Goal: Information Seeking & Learning: Learn about a topic

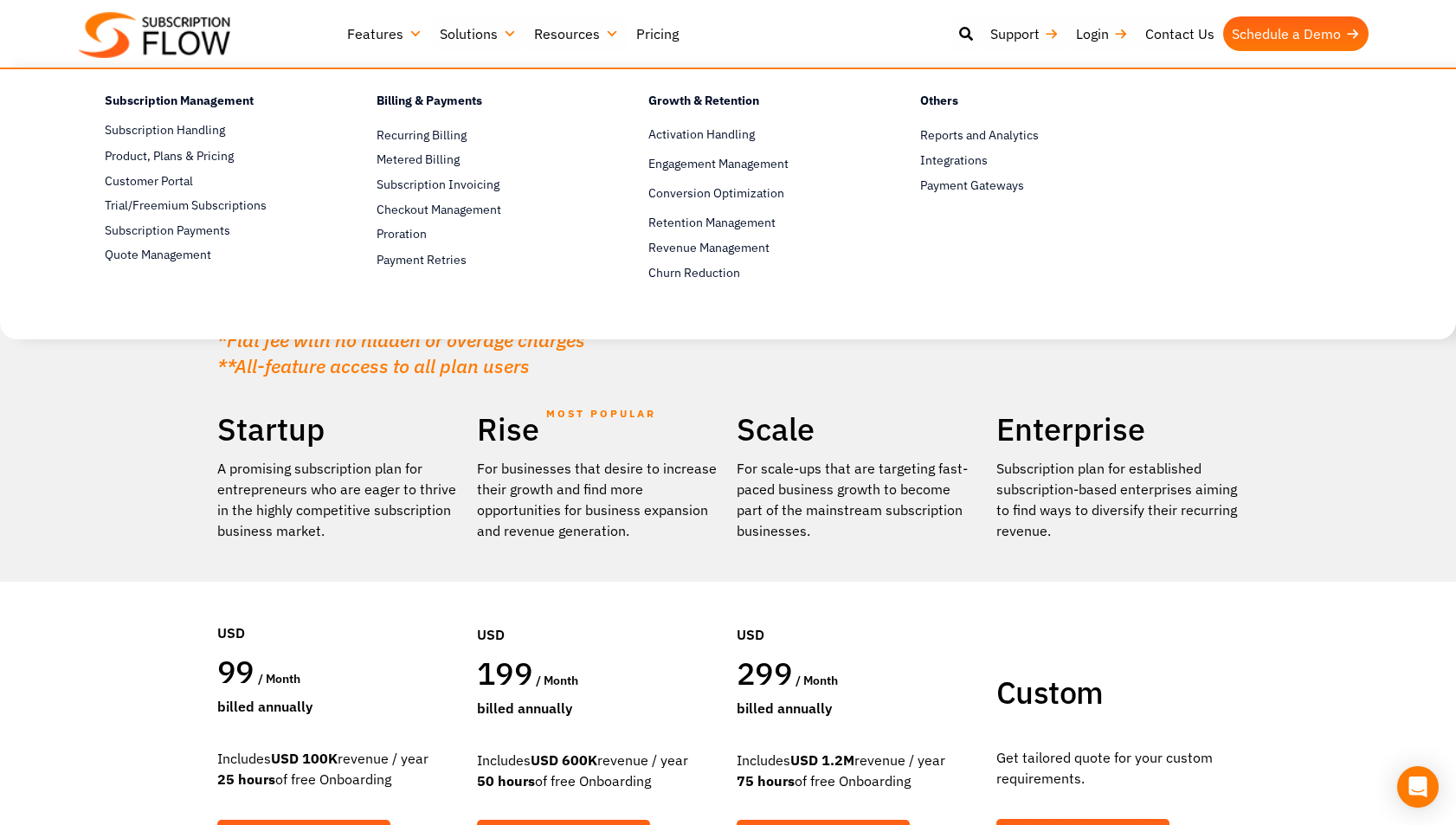
scroll to position [1, 0]
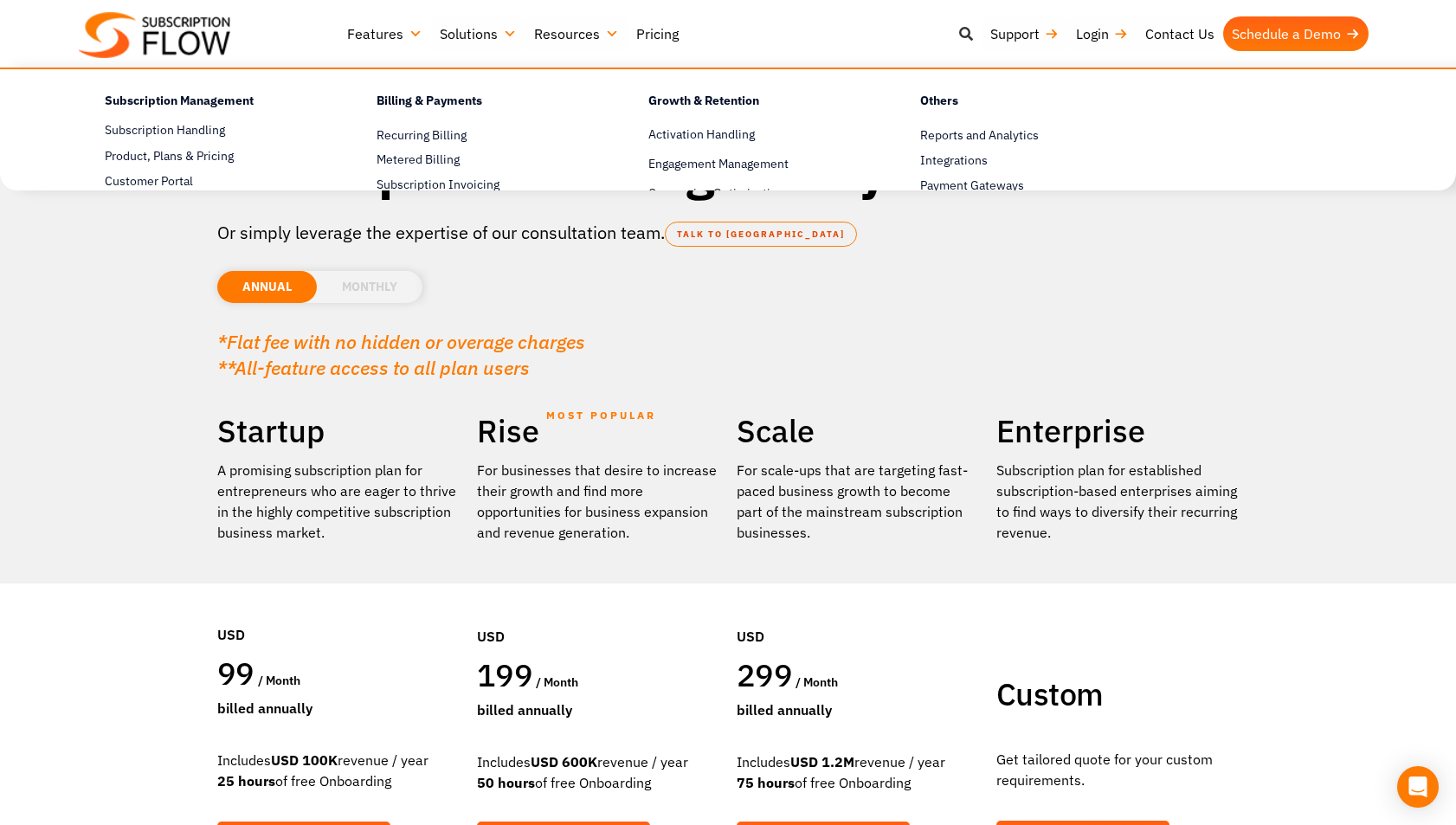
click at [961, 29] on icon at bounding box center [966, 34] width 14 height 14
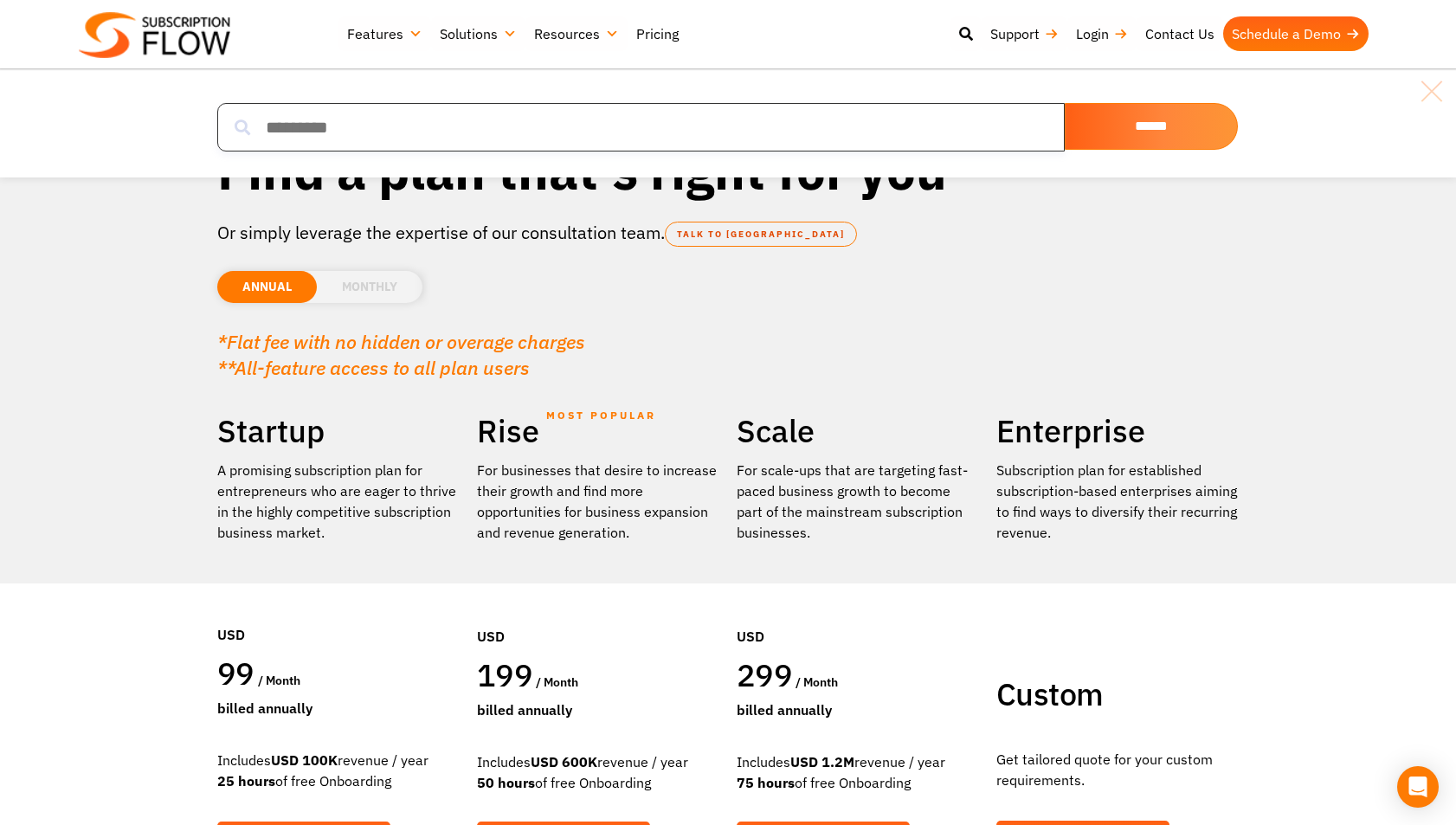
click at [769, 119] on input "search" at bounding box center [641, 127] width 847 height 48
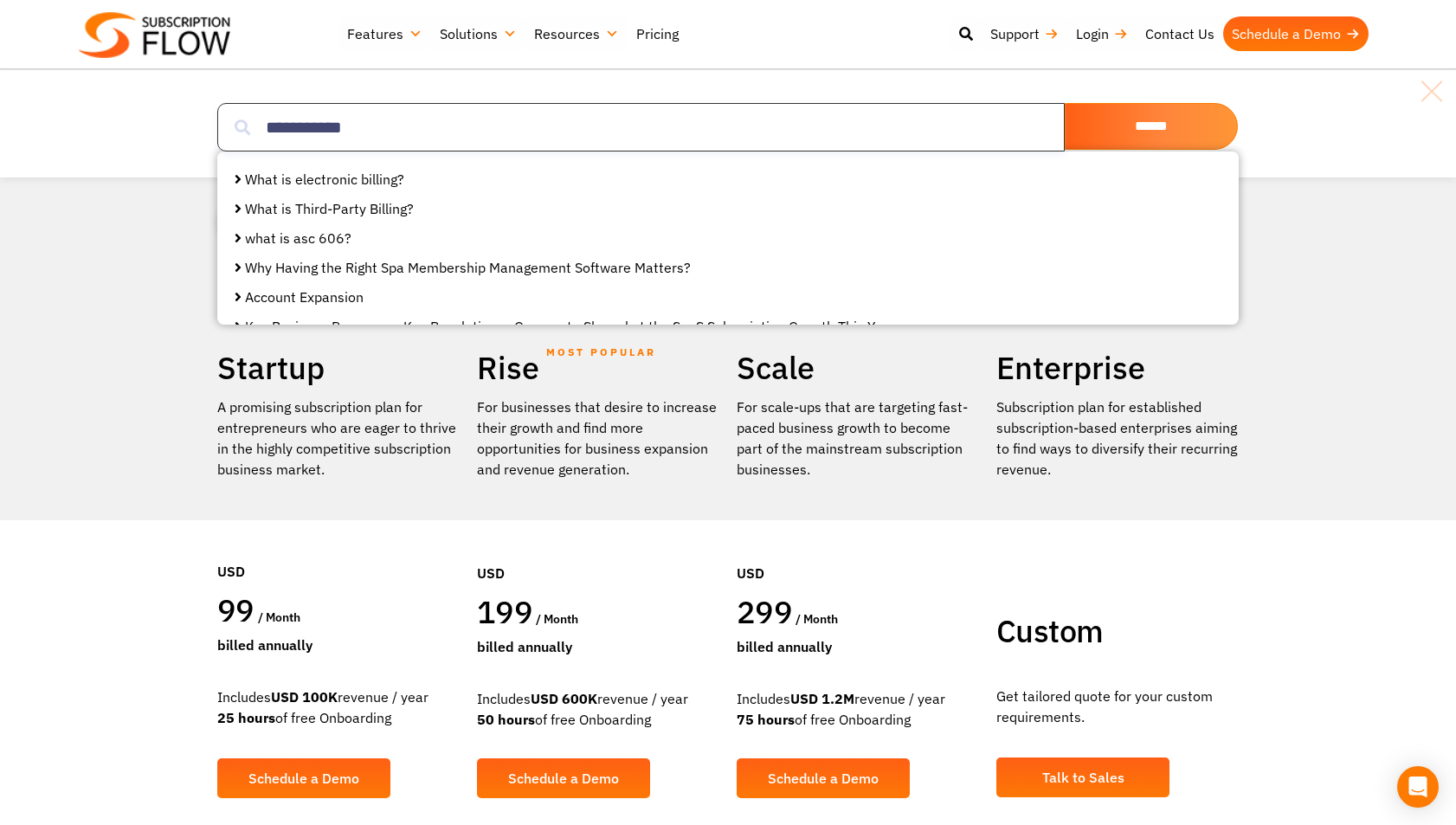
scroll to position [29, 0]
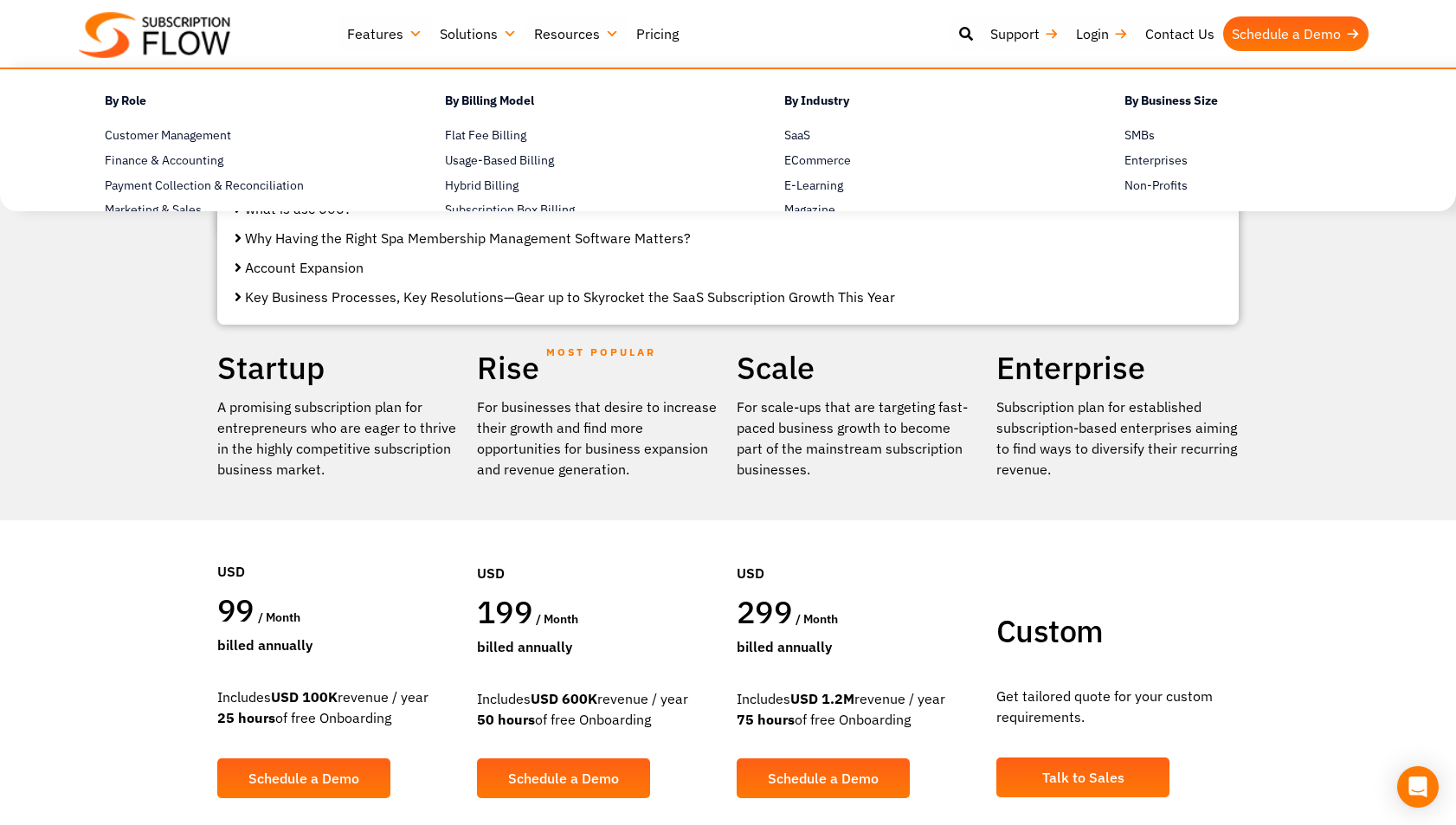
type input "**********"
click at [473, 25] on link "Solutions" at bounding box center [479, 34] width 95 height 35
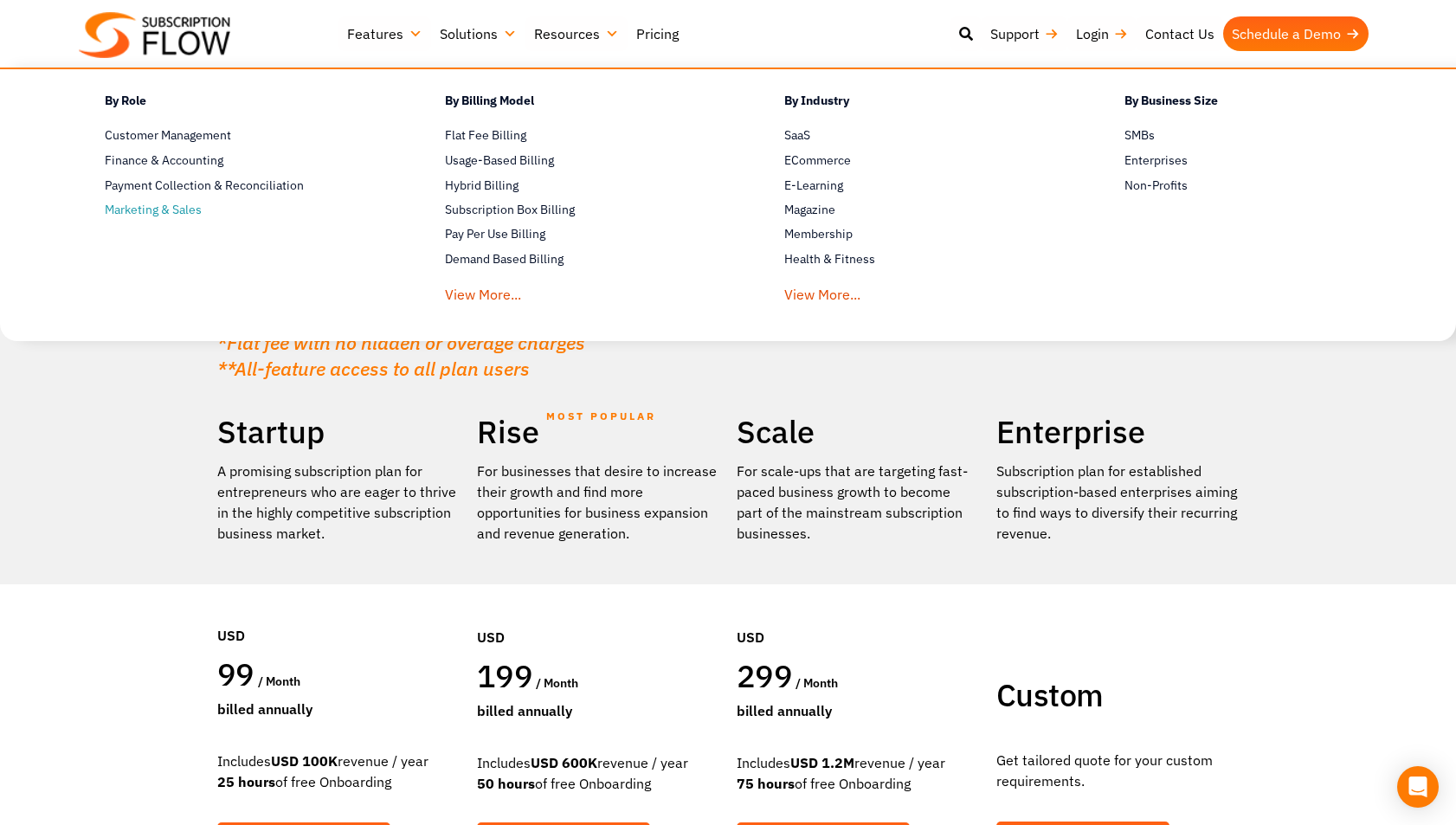
click at [164, 215] on span "Marketing & Sales" at bounding box center [153, 210] width 97 height 18
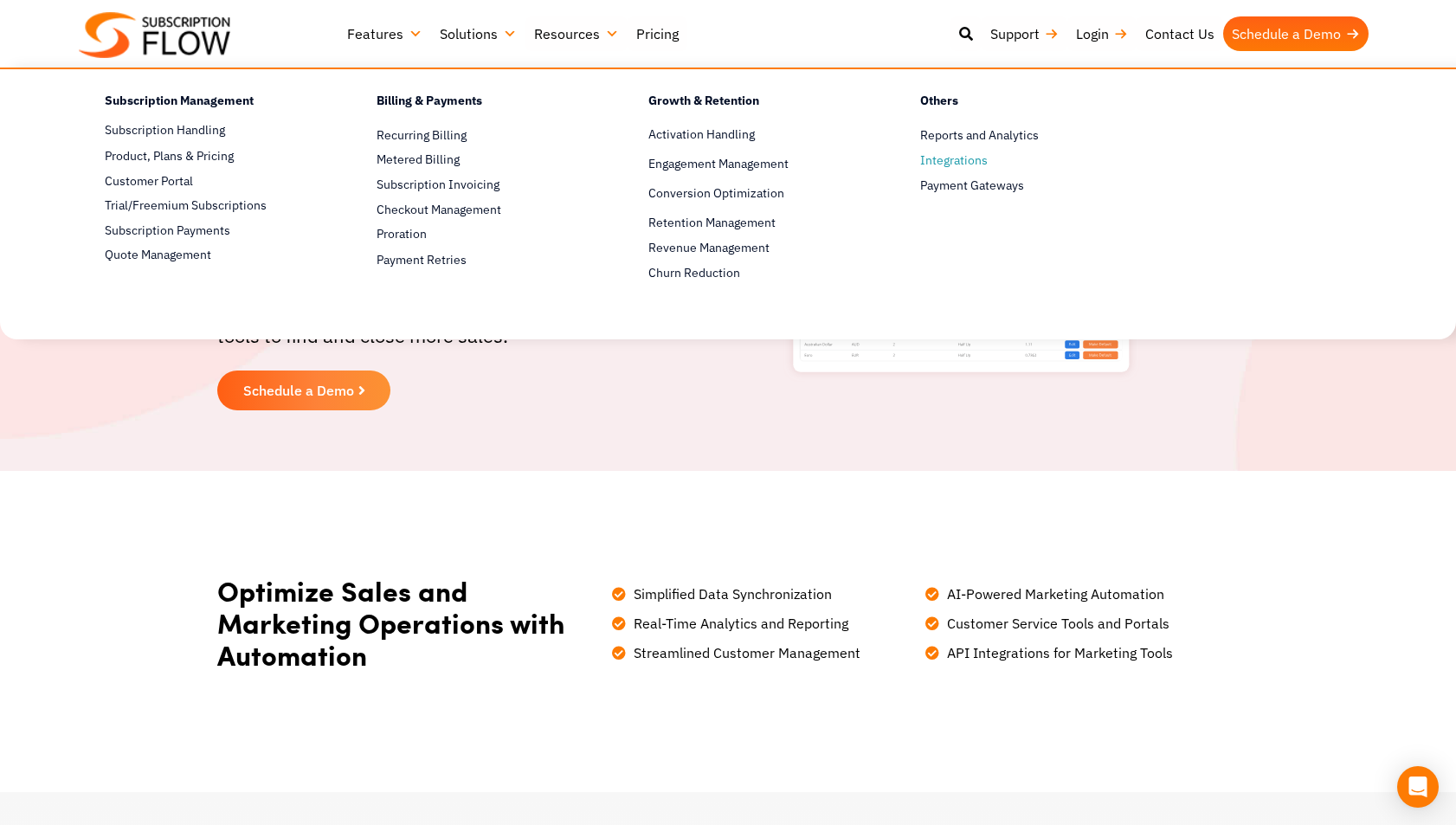
click at [965, 162] on span "Integrations" at bounding box center [954, 161] width 68 height 18
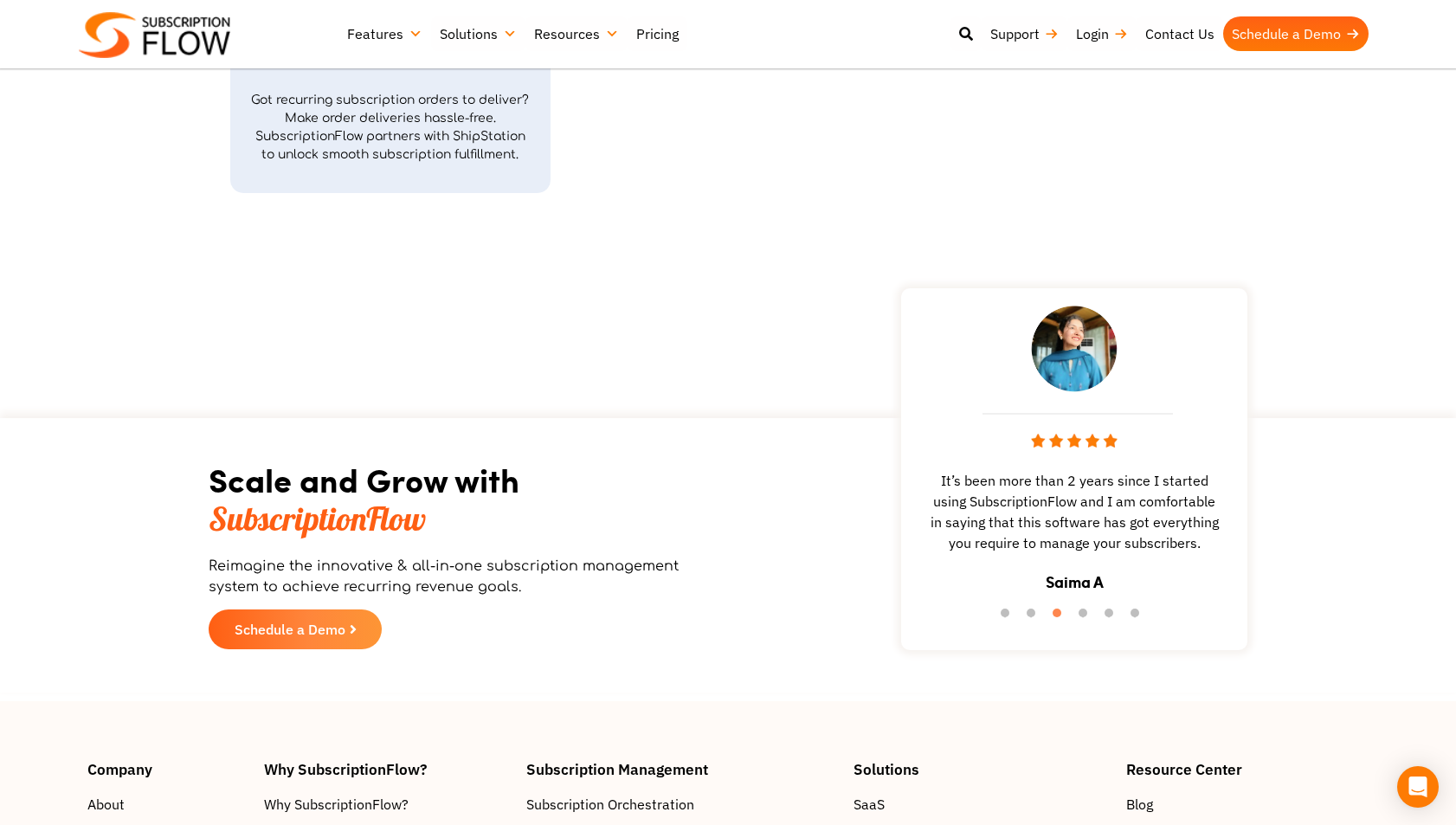
scroll to position [6892, 0]
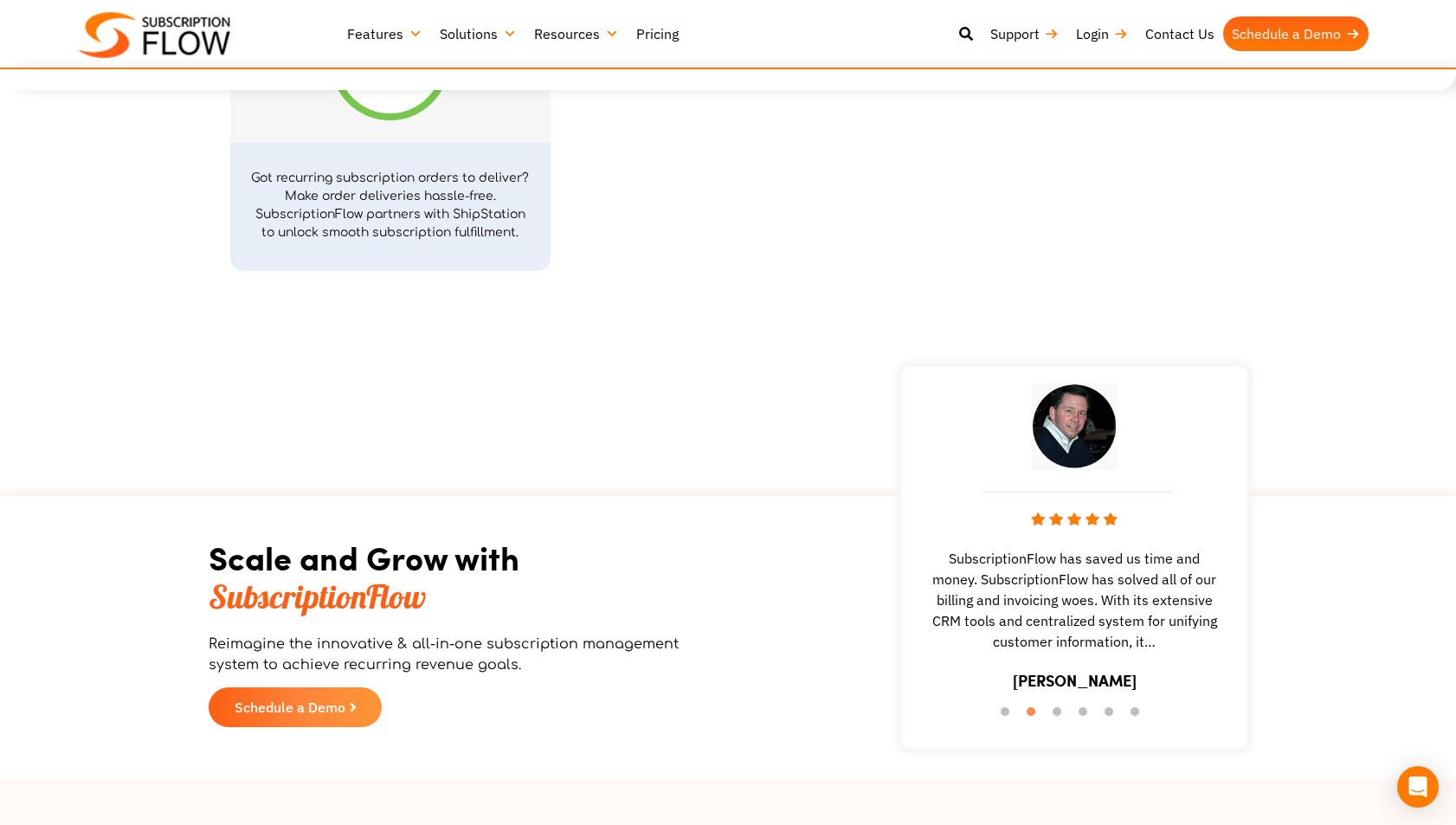
click at [400, 39] on link "Features" at bounding box center [385, 34] width 93 height 35
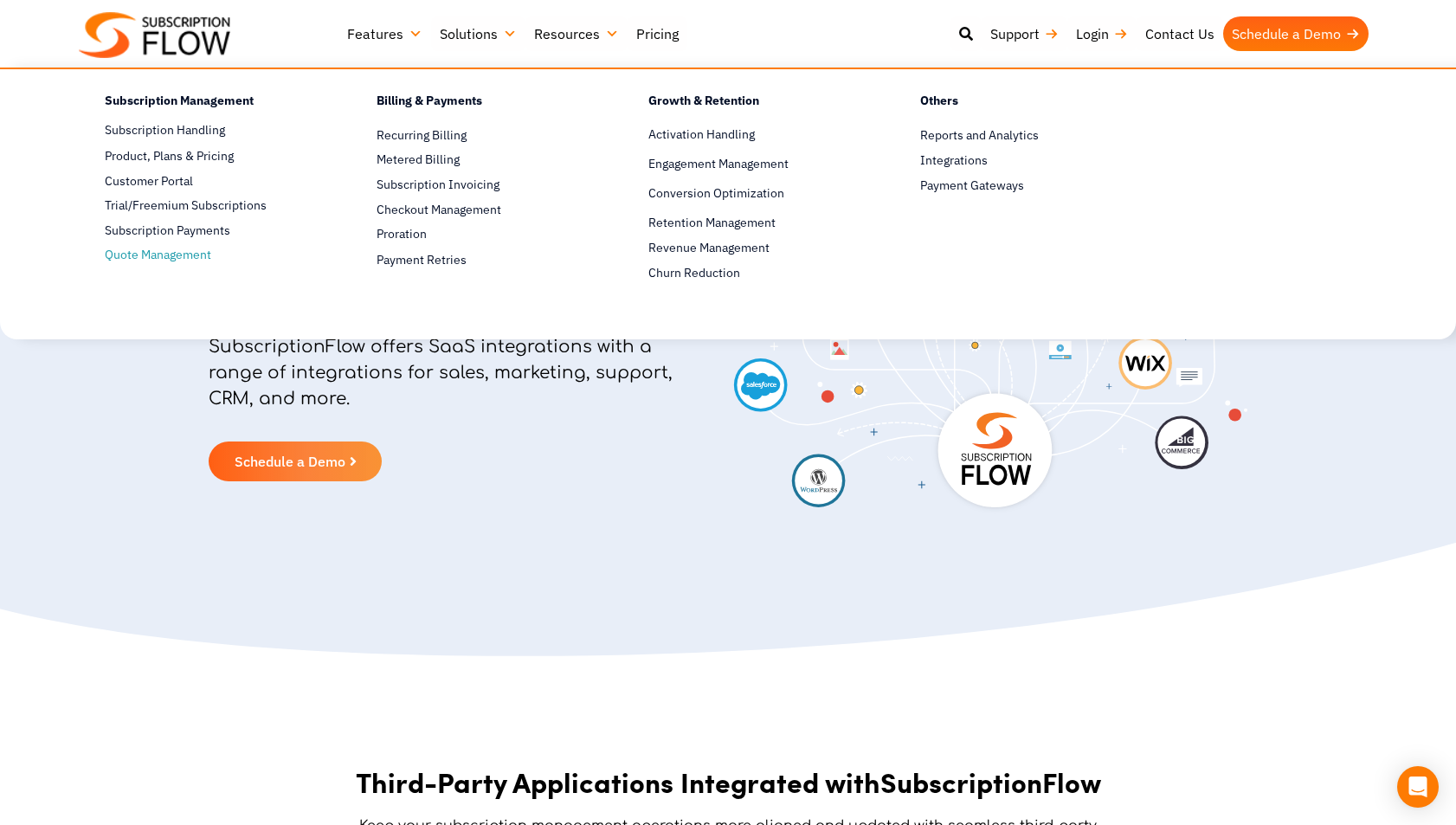
click at [191, 256] on link "Quote Management" at bounding box center [210, 254] width 211 height 20
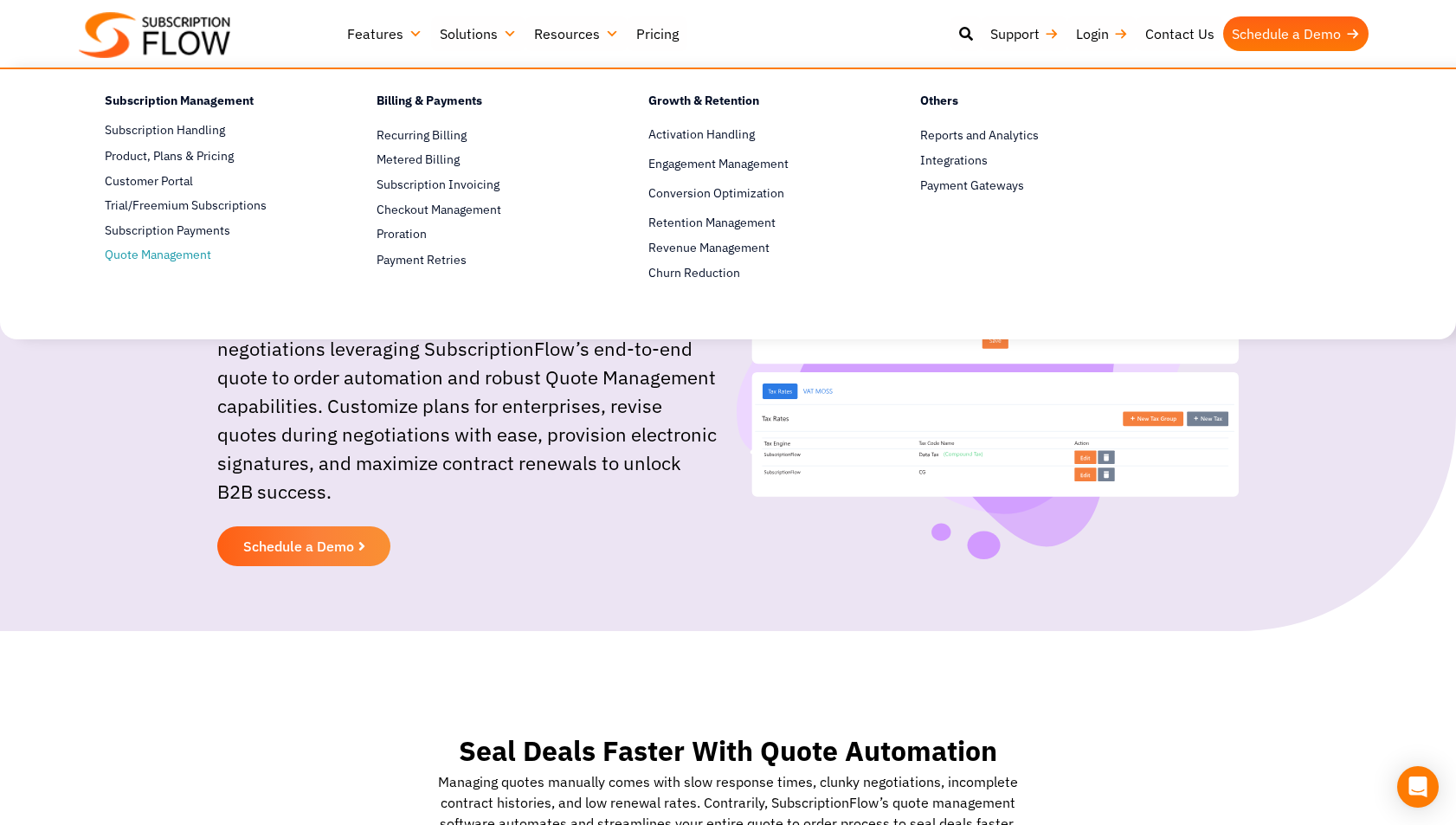
click at [191, 253] on link "Quote Management" at bounding box center [210, 254] width 211 height 20
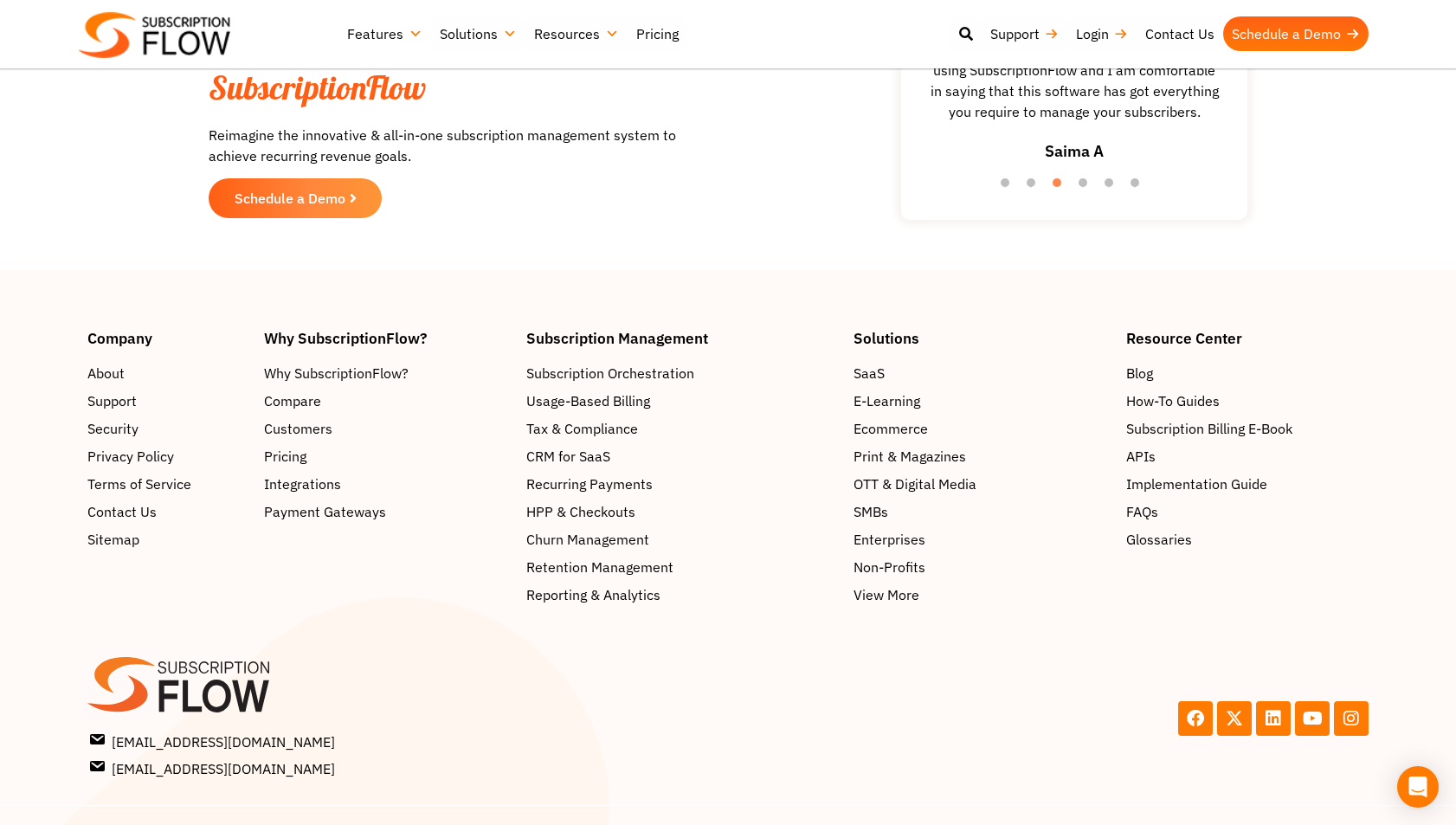
scroll to position [3497, 0]
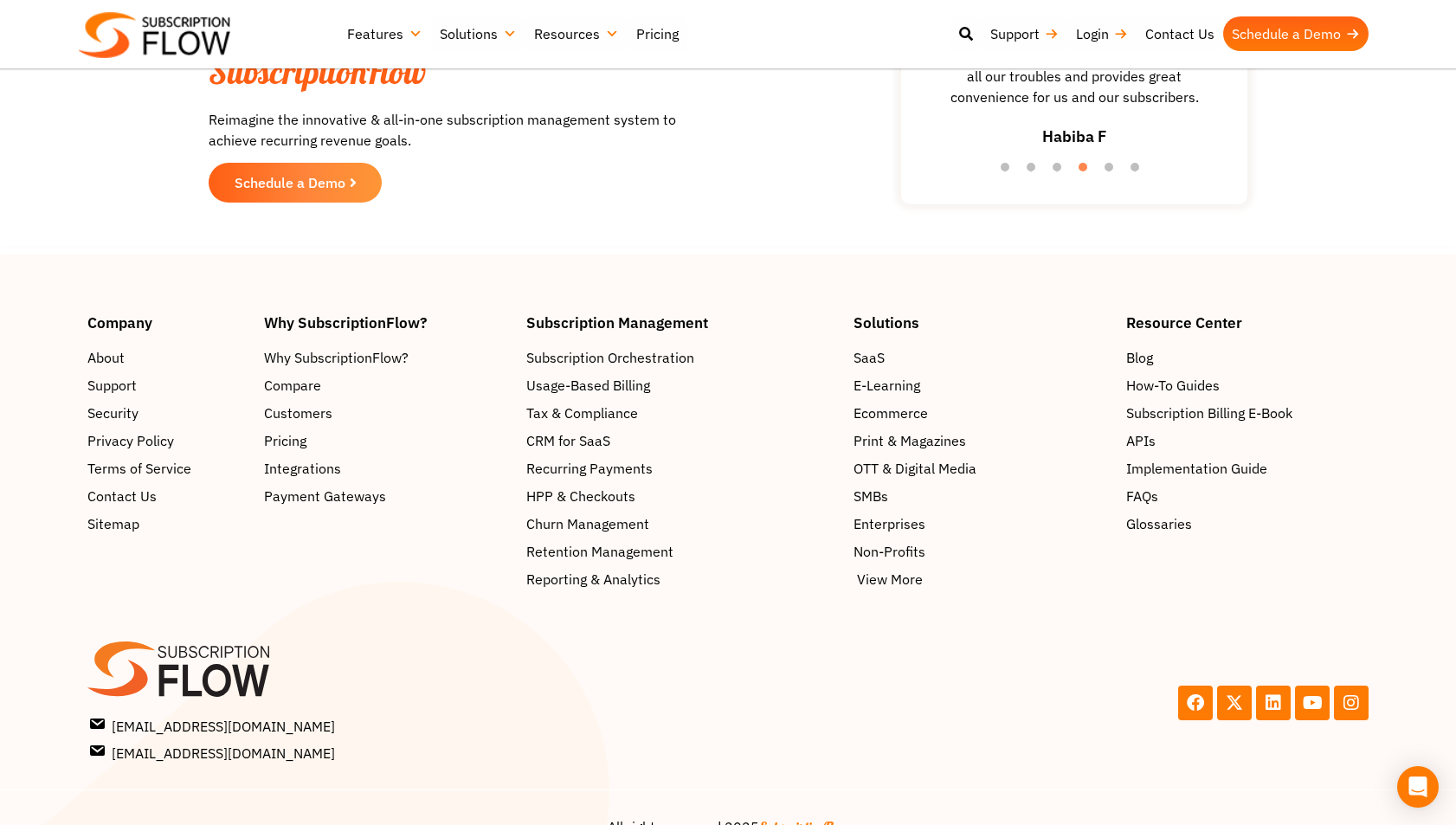
click at [876, 570] on span "View More" at bounding box center [890, 579] width 66 height 20
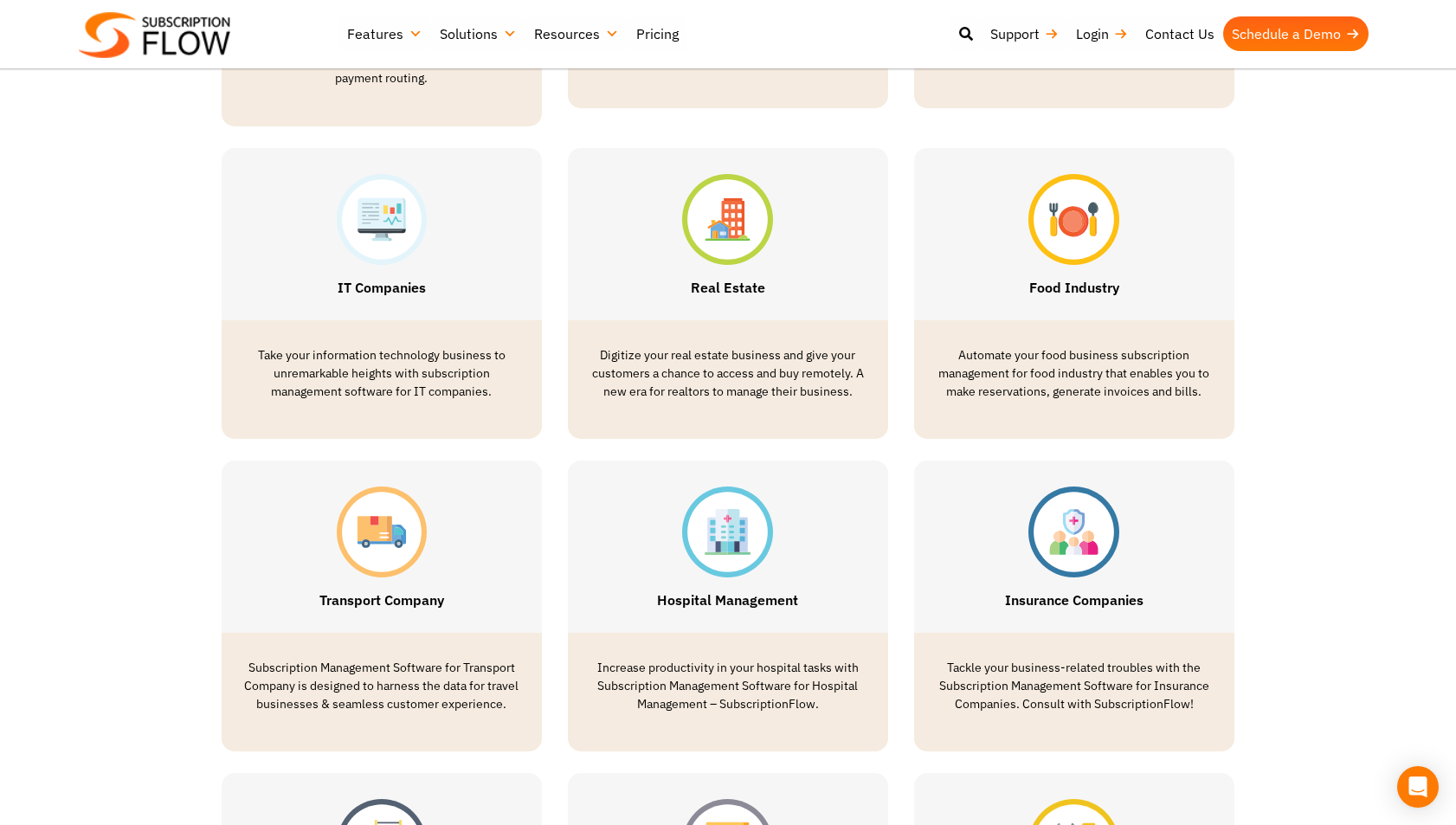
scroll to position [1423, 0]
click at [1082, 539] on img at bounding box center [1074, 531] width 91 height 91
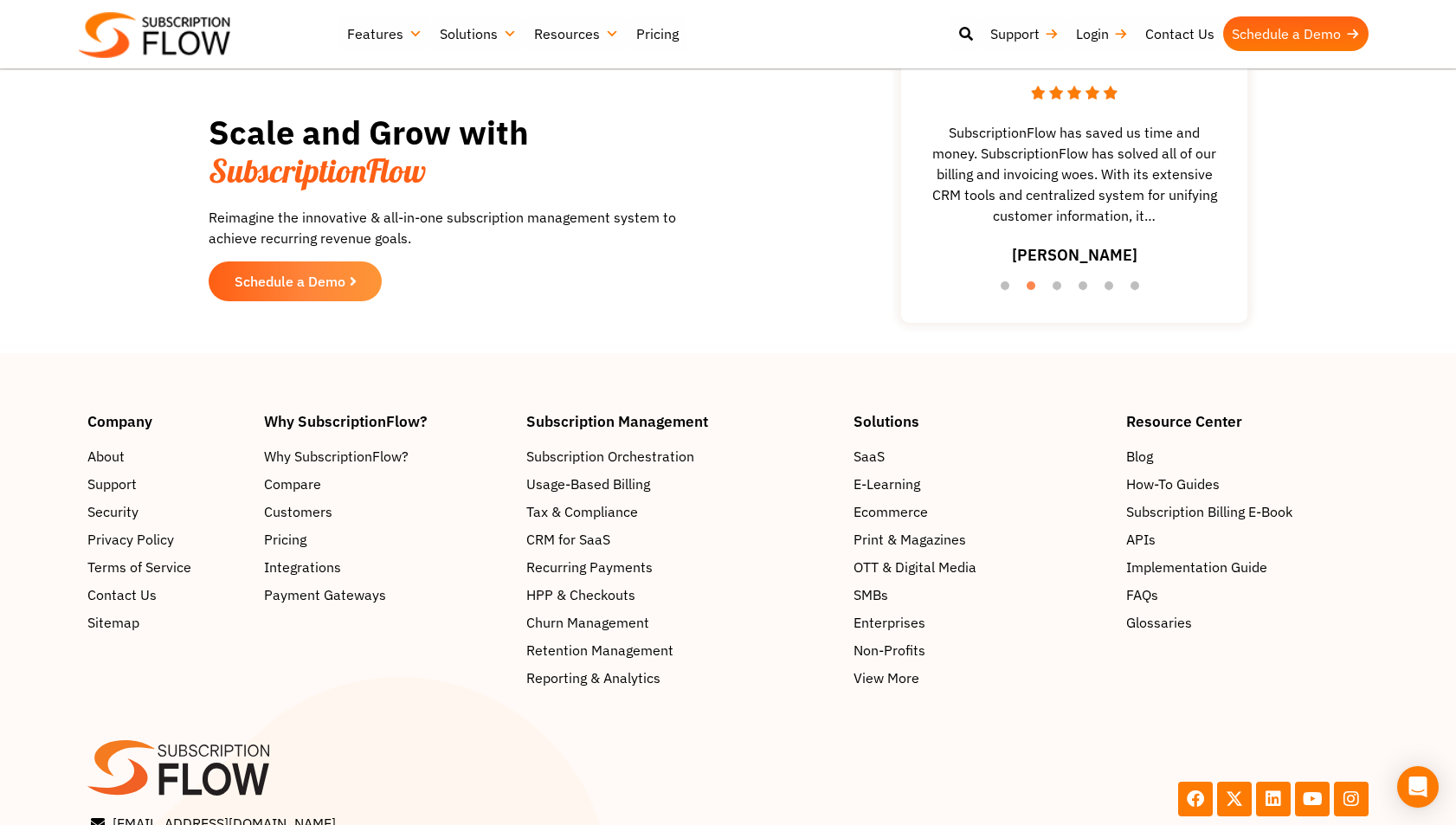
scroll to position [2855, 0]
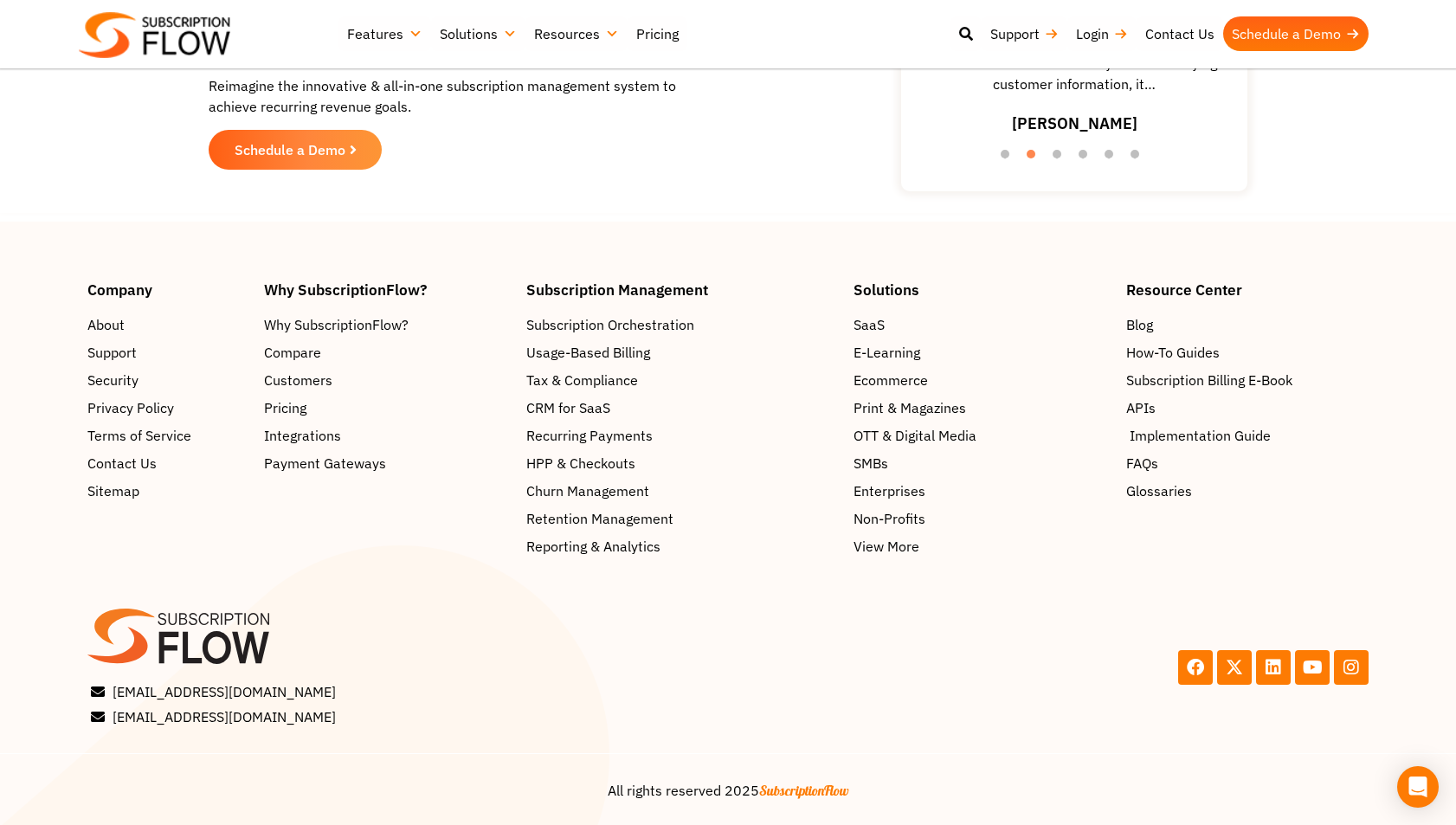
click at [1181, 435] on span "Implementation Guide" at bounding box center [1201, 434] width 141 height 20
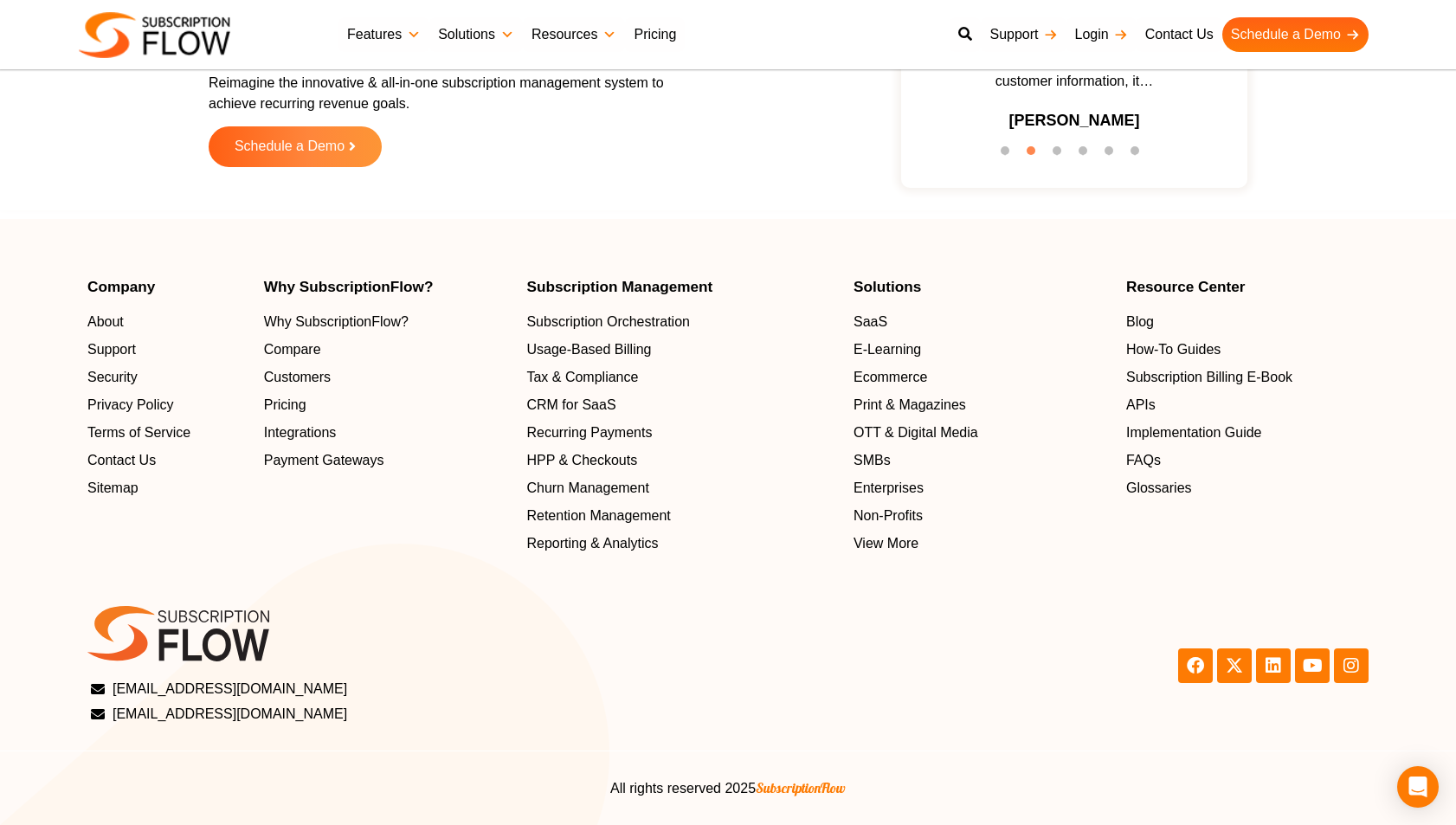
click at [671, 207] on div "Scale and Grow with SubscriptionFlow Reimagine the innovative & all-in-one subs…" at bounding box center [728, 73] width 1456 height 276
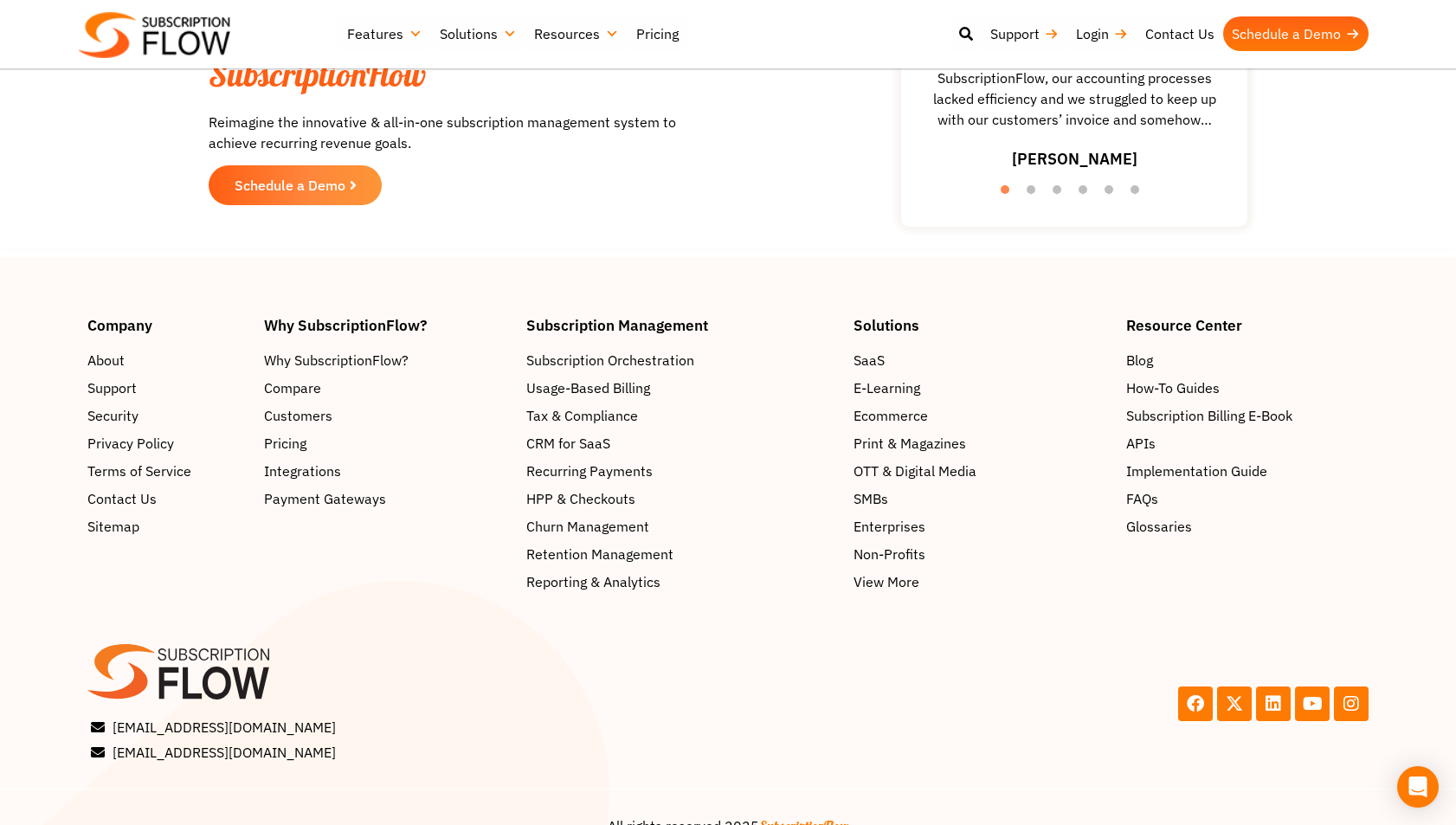
scroll to position [2821, 0]
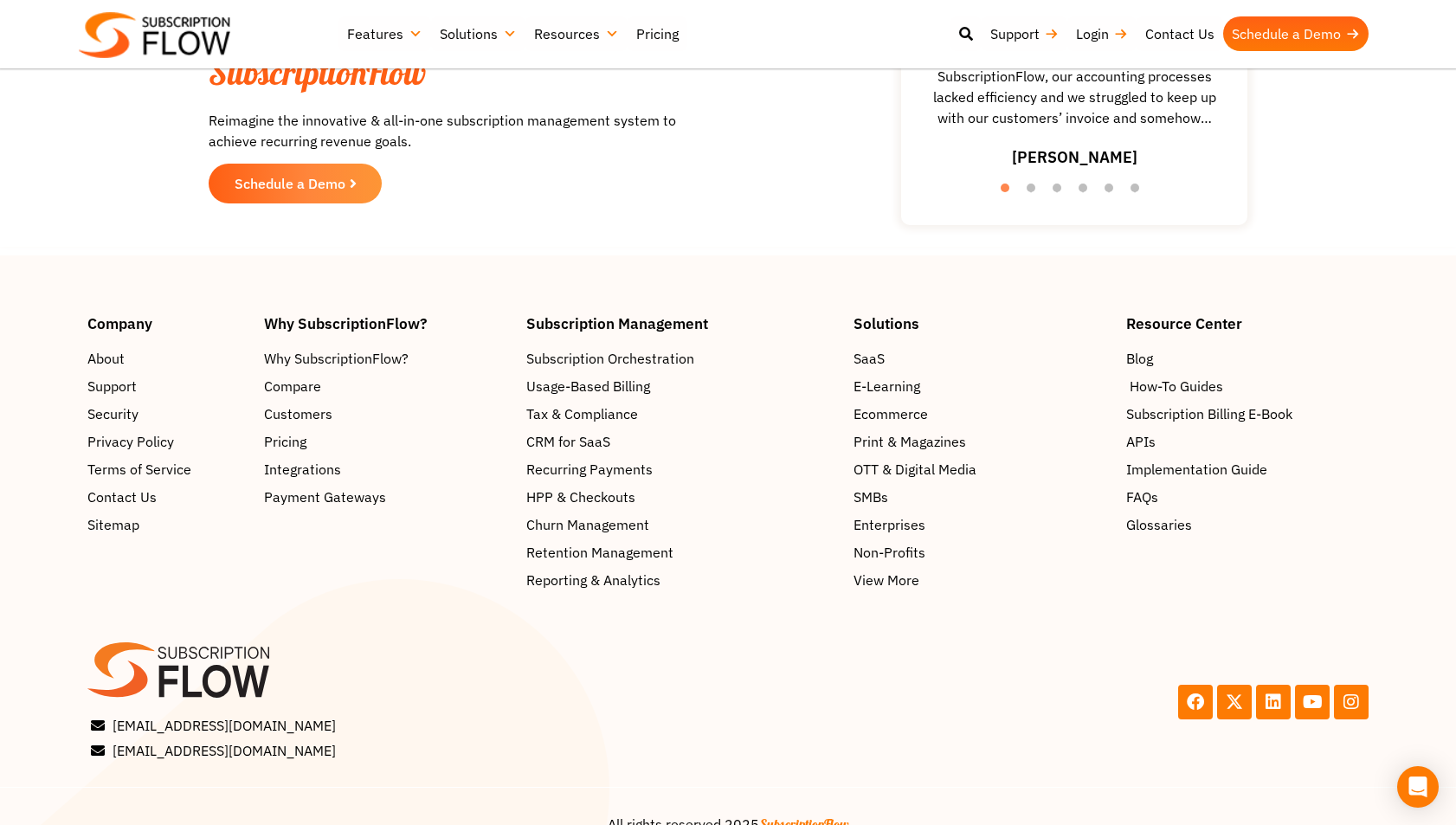
click at [1176, 386] on span "How-To Guides" at bounding box center [1176, 385] width 94 height 20
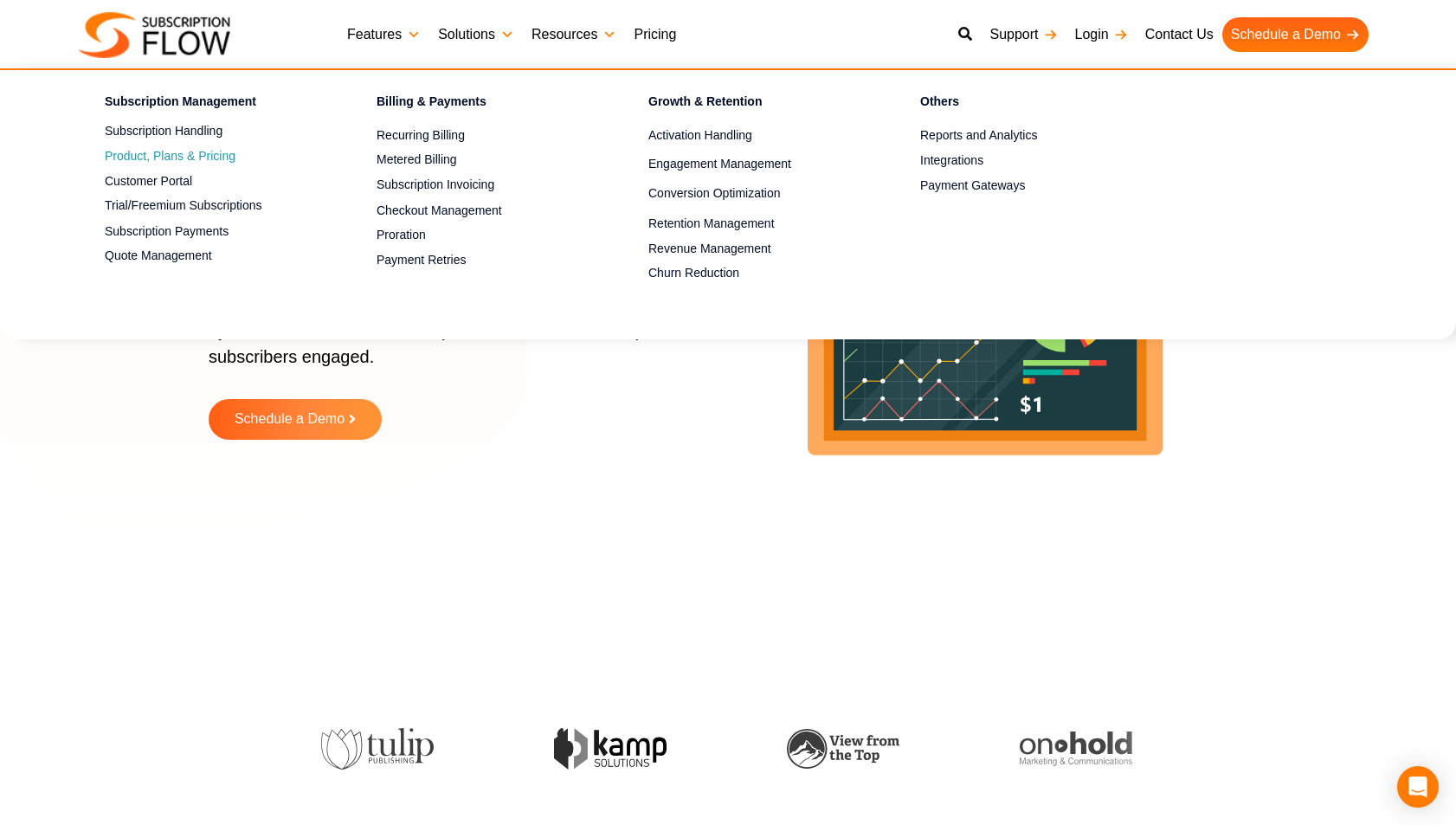
click at [185, 149] on span "Product, Plans & Pricing" at bounding box center [169, 156] width 131 height 18
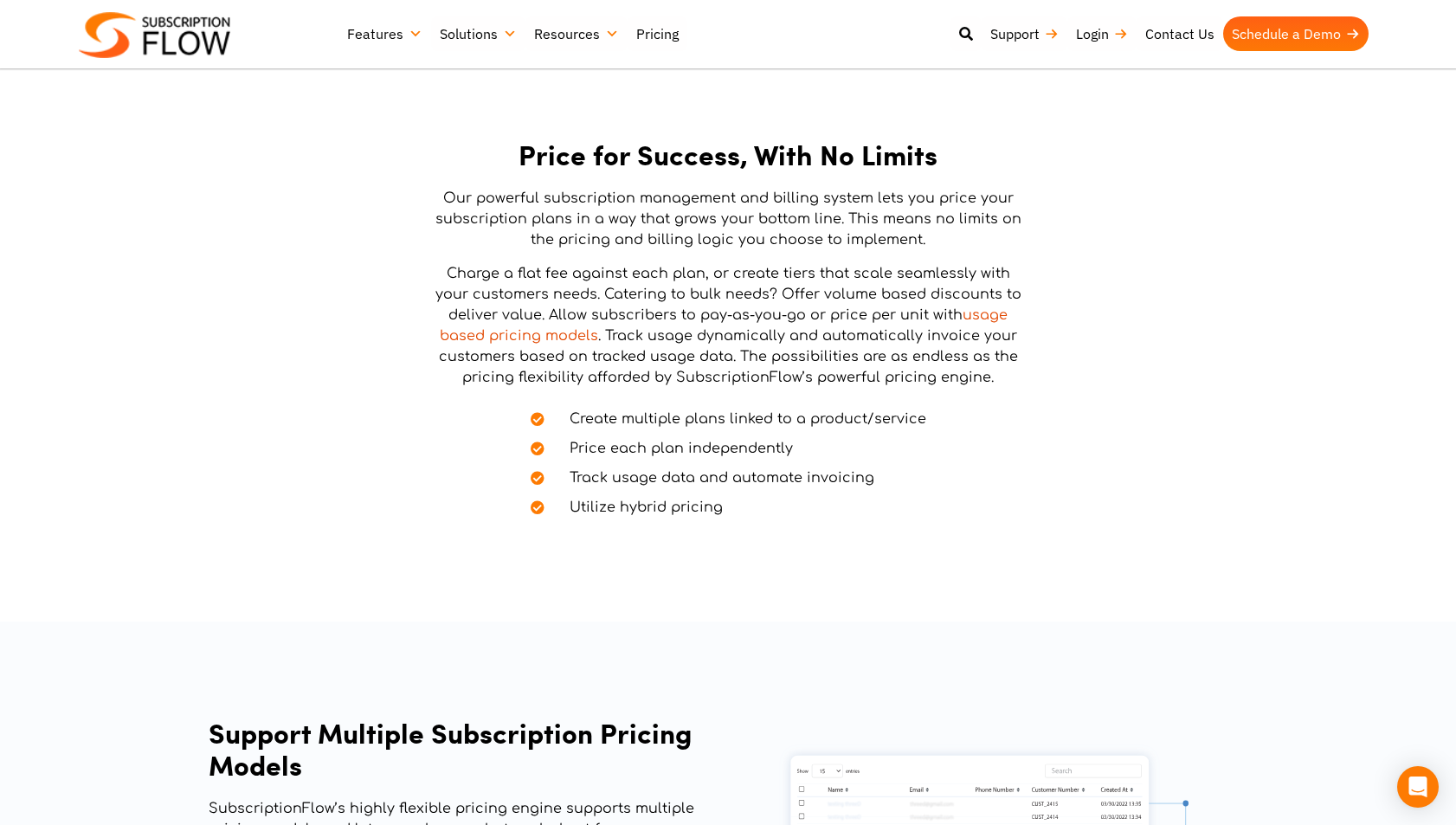
scroll to position [534, 0]
click at [628, 440] on span "Price each plan independently" at bounding box center [669, 446] width 245 height 20
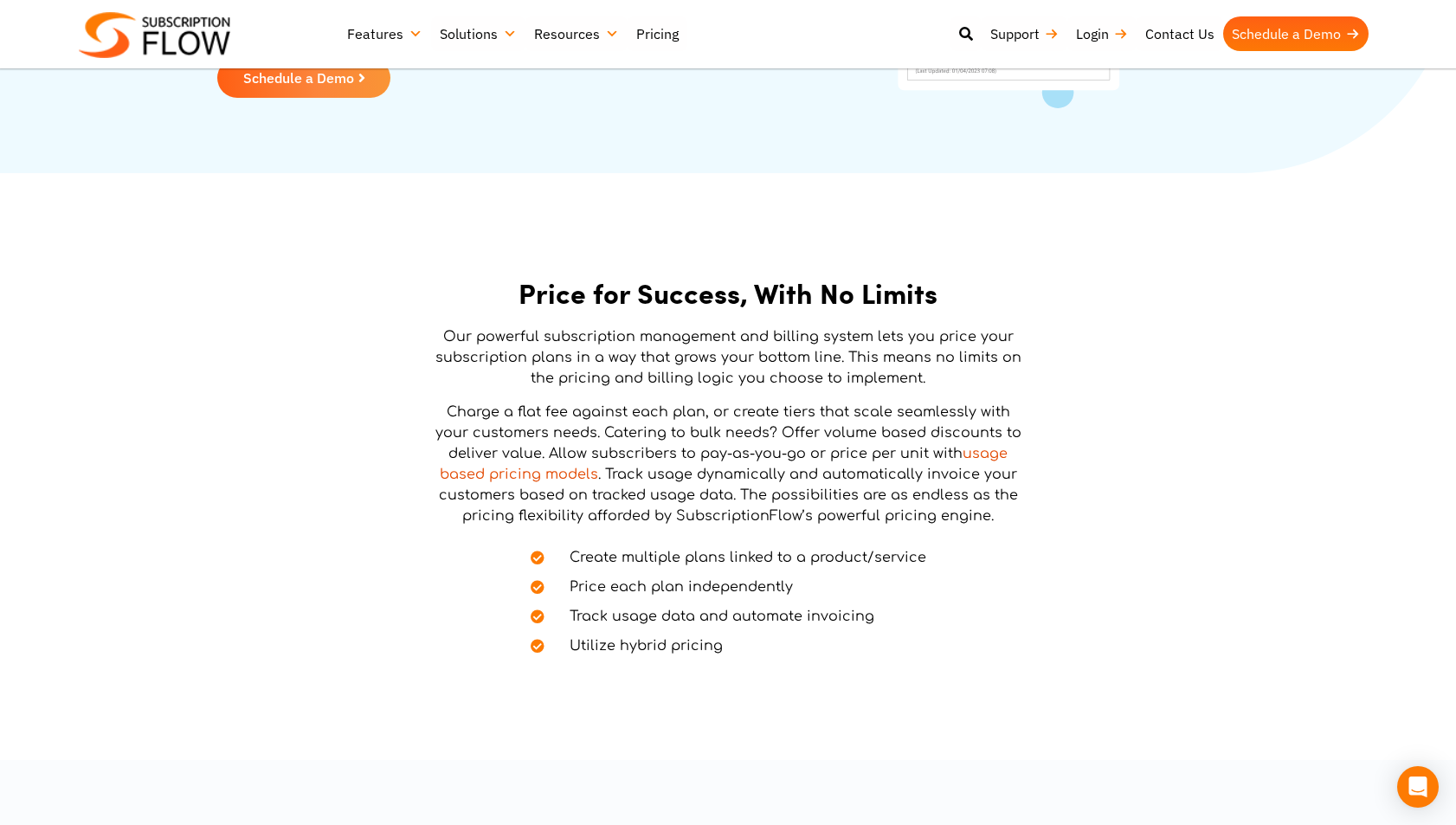
scroll to position [391, 0]
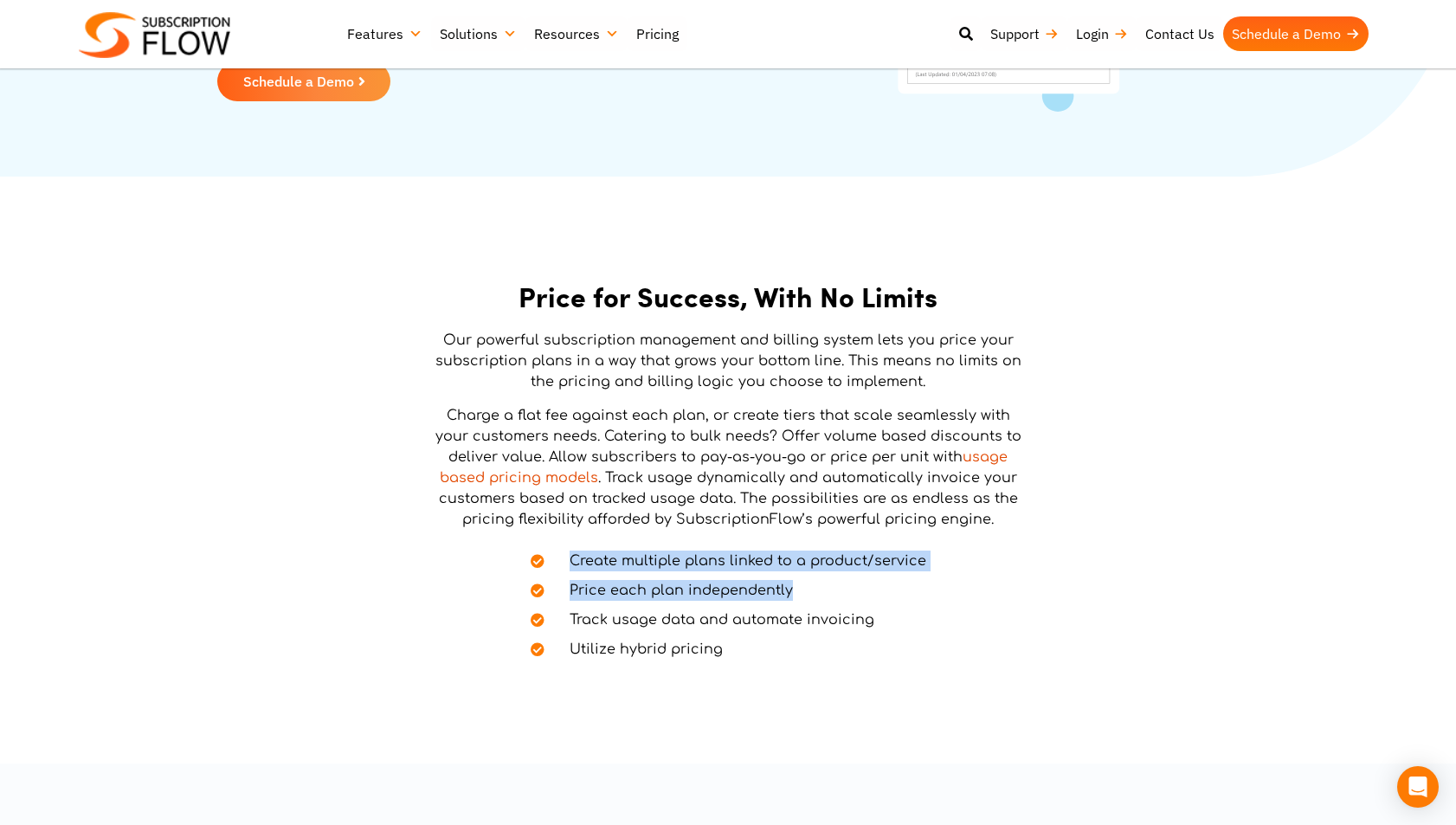
drag, startPoint x: 573, startPoint y: 559, endPoint x: 805, endPoint y: 580, distance: 232.9
click at [805, 580] on ul "Create multiple plans linked to a product/service Price each plan independently…" at bounding box center [728, 601] width 396 height 118
copy ul "Create multiple plans linked to a product/service Price each plan independently"
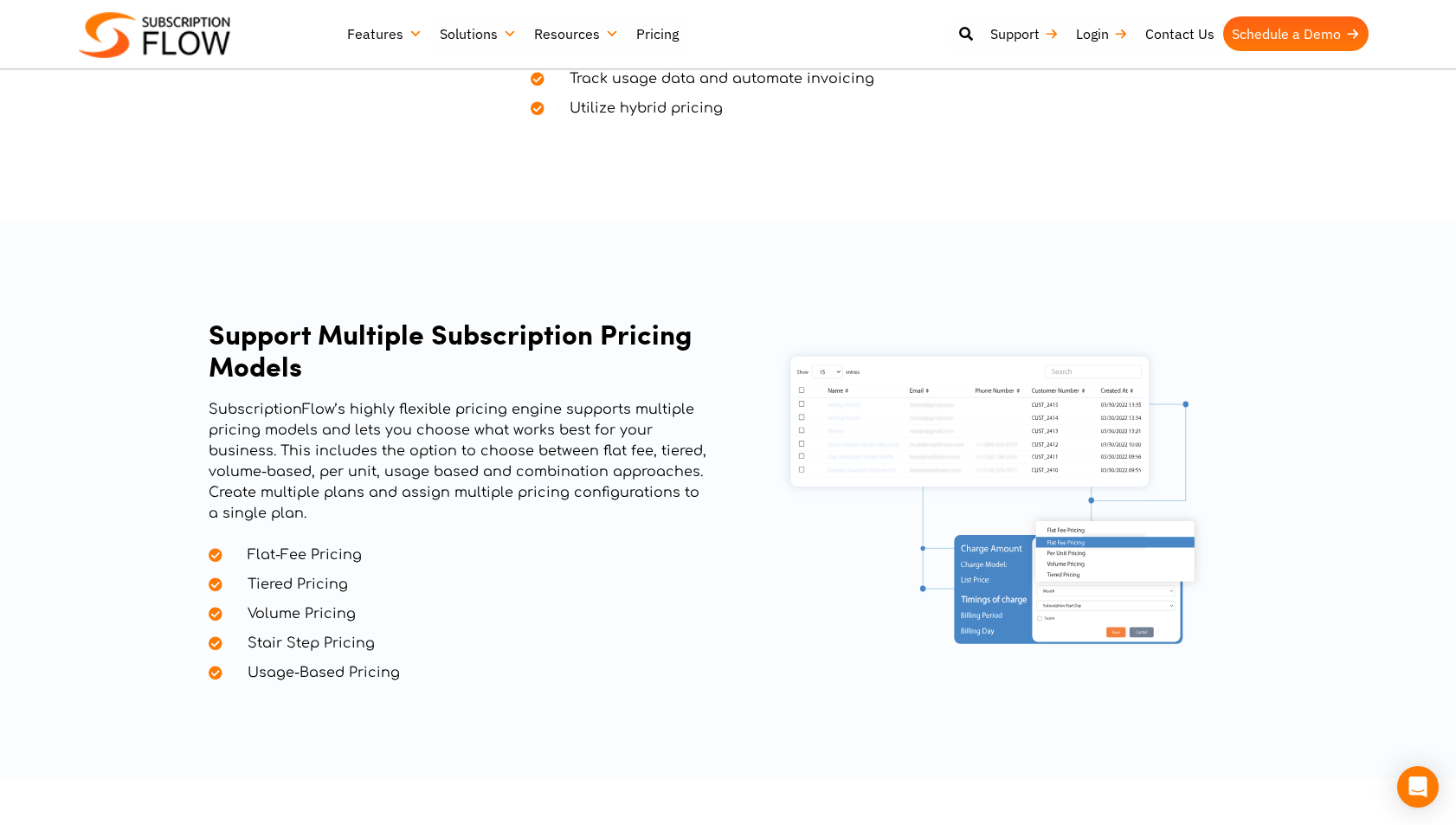
scroll to position [996, 0]
